Goal: Information Seeking & Learning: Learn about a topic

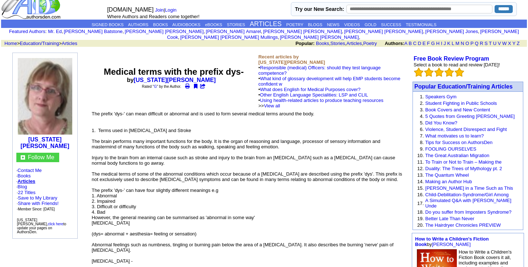
scroll to position [12, 0]
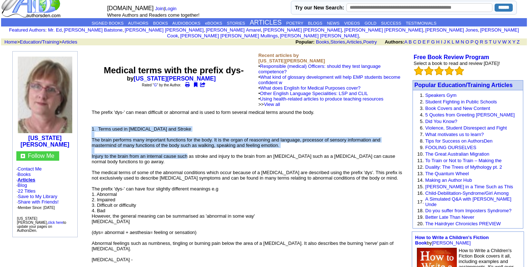
drag, startPoint x: 173, startPoint y: 121, endPoint x: 187, endPoint y: 155, distance: 37.1
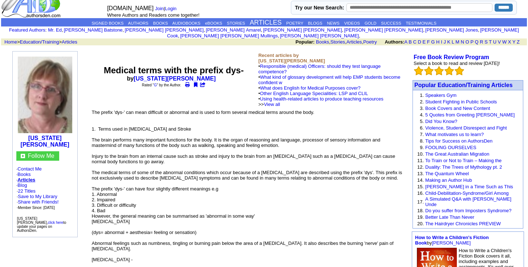
click at [216, 111] on font "The prefix 'dys-' can mean difficult or abnormal and is used to form several me…" at bounding box center [203, 112] width 223 height 5
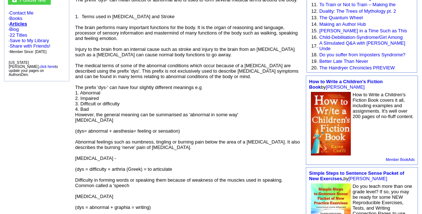
scroll to position [169, 0]
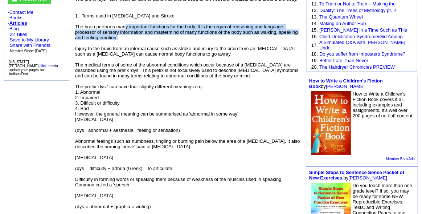
drag, startPoint x: 126, startPoint y: 13, endPoint x: 133, endPoint y: 26, distance: 15.3
click at [133, 26] on div "The brain performs many important functions for the body. It is the organ of re…" at bounding box center [187, 32] width 225 height 16
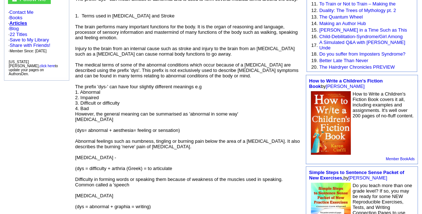
click at [131, 46] on div "Injury to the brain from an internal cause such as stroke and injury to the bra…" at bounding box center [187, 51] width 225 height 11
drag, startPoint x: 143, startPoint y: 32, endPoint x: 150, endPoint y: 34, distance: 7.5
click at [150, 46] on div "Injury to the brain from an internal cause such as stroke and injury to the bra…" at bounding box center [187, 51] width 225 height 11
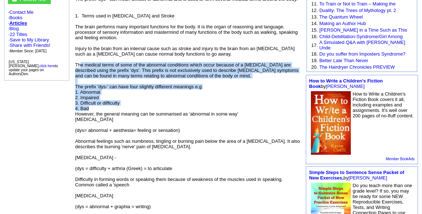
drag, startPoint x: 81, startPoint y: 50, endPoint x: 116, endPoint y: 92, distance: 54.4
click at [116, 100] on div "3. Difficult or difficulty" at bounding box center [187, 102] width 225 height 5
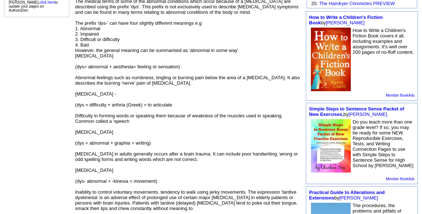
scroll to position [233, 0]
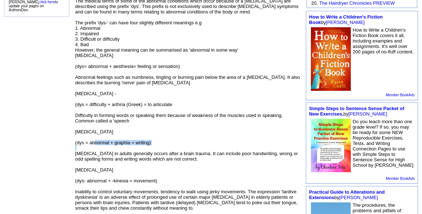
drag, startPoint x: 95, startPoint y: 128, endPoint x: 123, endPoint y: 133, distance: 28.4
click at [123, 145] on div at bounding box center [187, 147] width 225 height 5
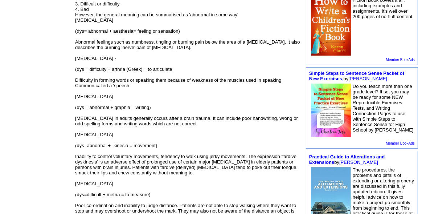
scroll to position [269, 0]
